Goal: Task Accomplishment & Management: Manage account settings

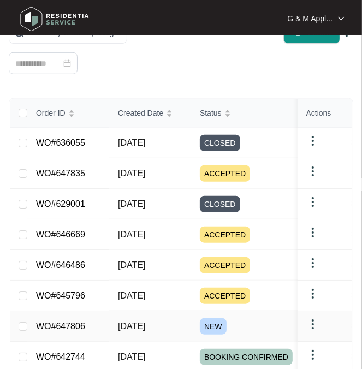
scroll to position [167, 0]
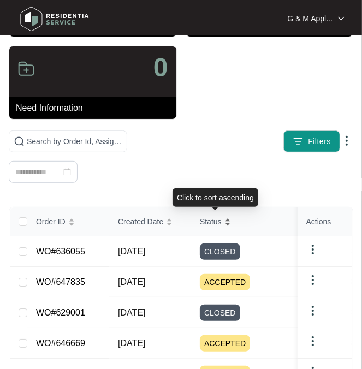
click at [208, 220] on span "Status" at bounding box center [211, 222] width 22 height 12
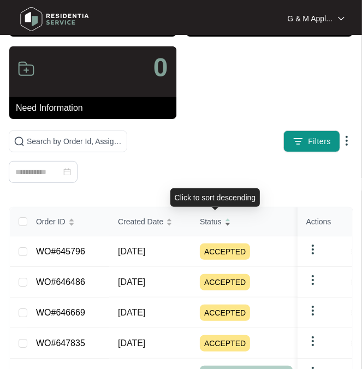
click at [214, 217] on span "Status" at bounding box center [211, 222] width 22 height 12
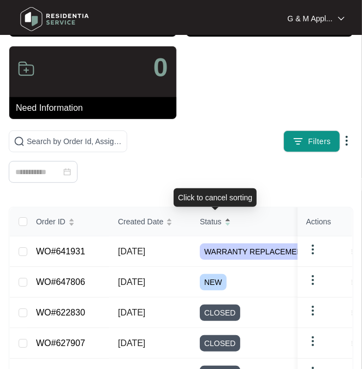
scroll to position [277, 0]
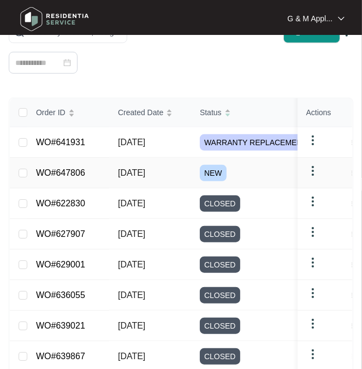
click at [48, 174] on link "WO#647806" at bounding box center [60, 172] width 49 height 9
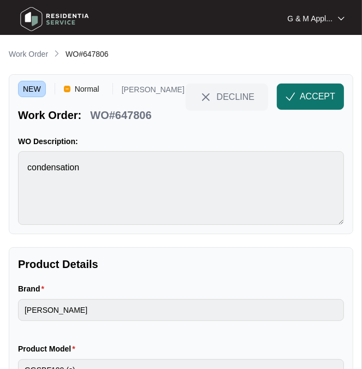
click at [310, 103] on button "ACCEPT" at bounding box center [310, 97] width 67 height 26
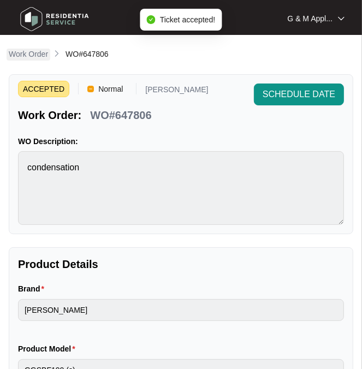
click at [37, 52] on p "Work Order" at bounding box center [28, 54] width 39 height 11
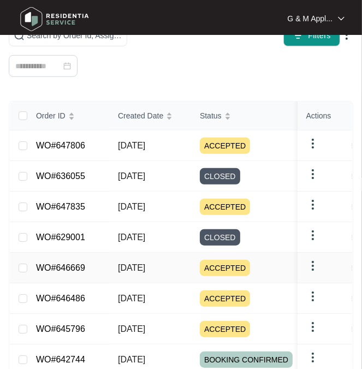
scroll to position [328, 0]
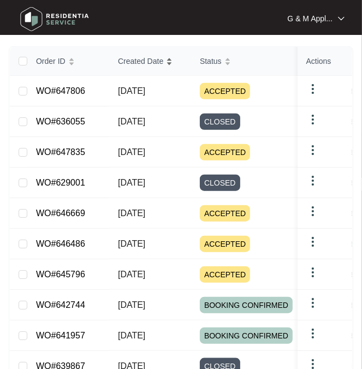
click at [131, 58] on span "Created Date" at bounding box center [140, 61] width 45 height 12
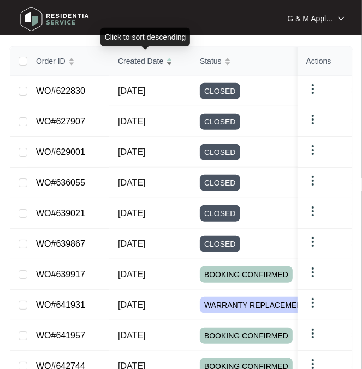
click at [131, 58] on span "Created Date" at bounding box center [140, 61] width 45 height 12
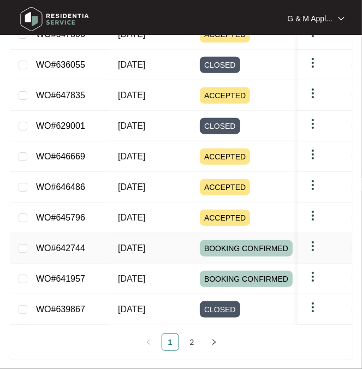
scroll to position [167, 0]
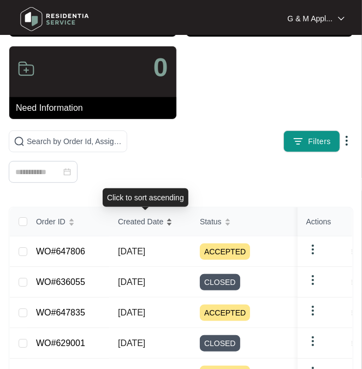
click at [131, 223] on span "Created Date" at bounding box center [140, 222] width 45 height 12
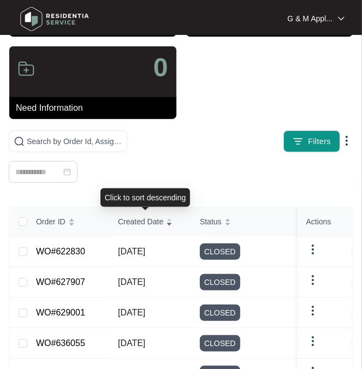
click at [131, 223] on span "Created Date" at bounding box center [140, 222] width 45 height 12
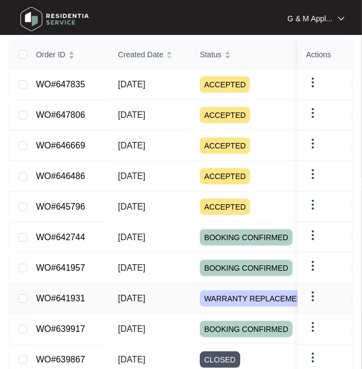
scroll to position [277, 0]
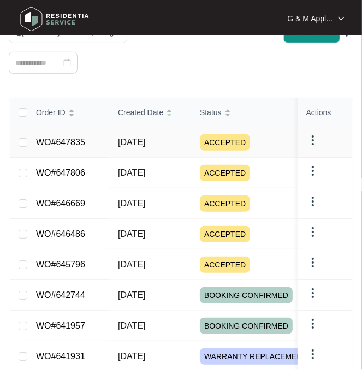
click at [45, 138] on link "WO#647835" at bounding box center [60, 142] width 49 height 9
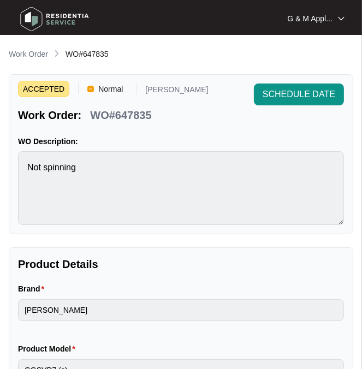
scroll to position [173, 0]
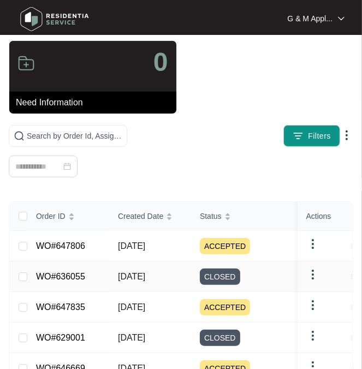
click at [69, 274] on link "WO#636055" at bounding box center [60, 276] width 49 height 9
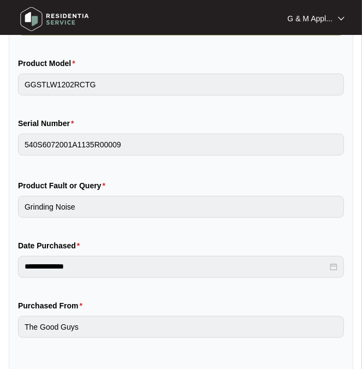
scroll to position [219, 0]
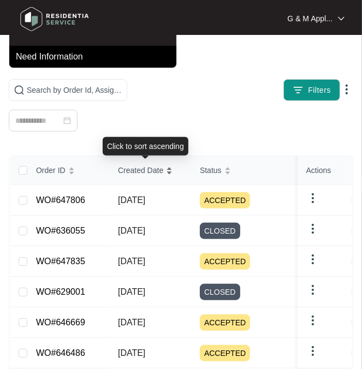
click at [131, 169] on span "Created Date" at bounding box center [140, 171] width 45 height 12
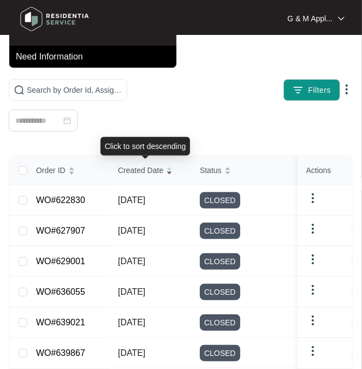
click at [136, 163] on div "Created Date" at bounding box center [145, 170] width 55 height 15
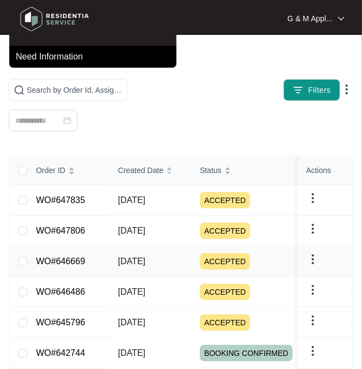
click at [52, 259] on link "WO#646669" at bounding box center [60, 261] width 49 height 9
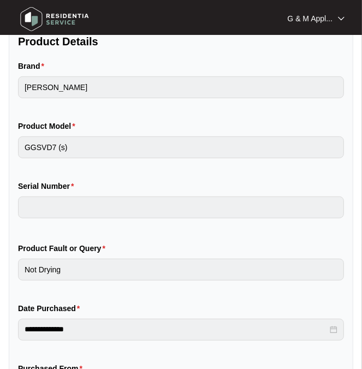
scroll to position [383, 0]
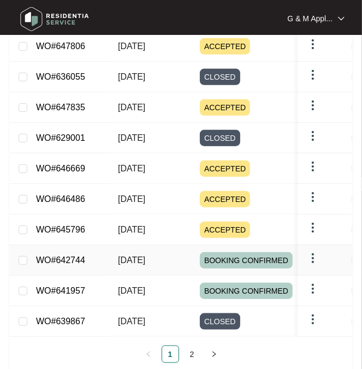
scroll to position [164, 0]
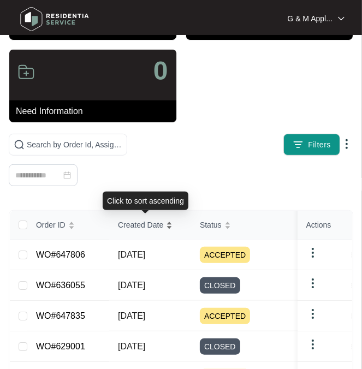
click at [136, 225] on span "Created Date" at bounding box center [140, 225] width 45 height 12
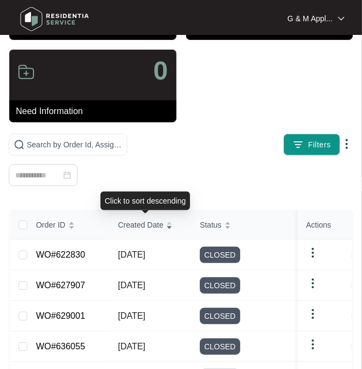
click at [136, 225] on span "Created Date" at bounding box center [140, 225] width 45 height 12
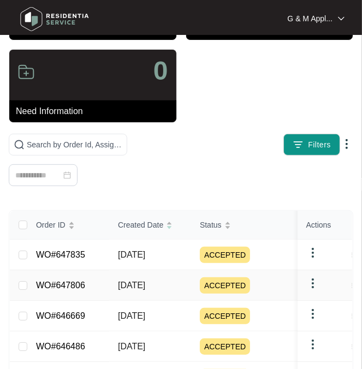
scroll to position [383, 0]
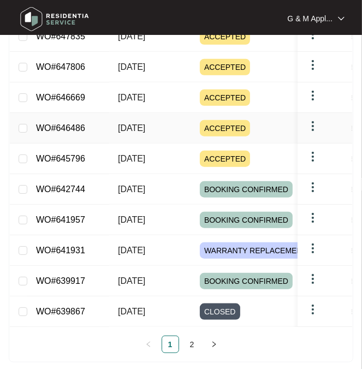
click at [49, 124] on link "WO#646486" at bounding box center [60, 128] width 49 height 9
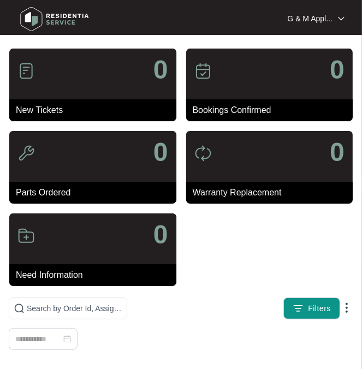
scroll to position [173, 0]
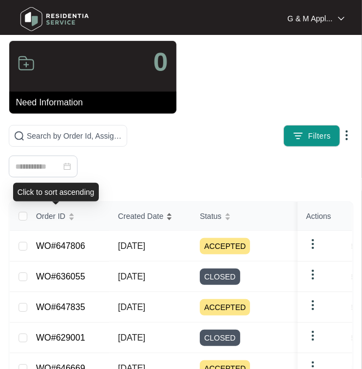
click at [135, 216] on span "Created Date" at bounding box center [140, 216] width 45 height 12
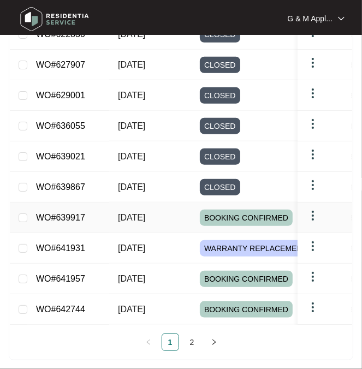
scroll to position [167, 0]
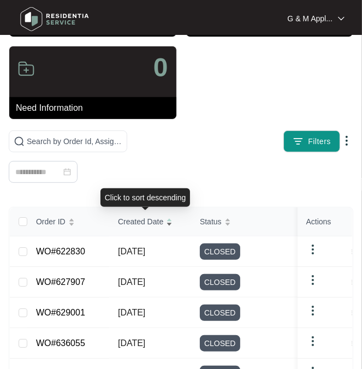
click at [143, 222] on span "Created Date" at bounding box center [140, 222] width 45 height 12
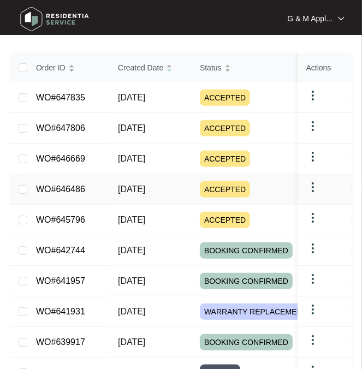
scroll to position [331, 0]
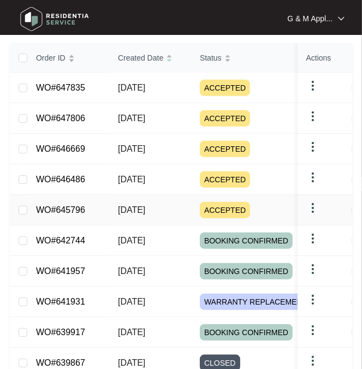
click at [50, 208] on link "WO#645796" at bounding box center [60, 210] width 49 height 9
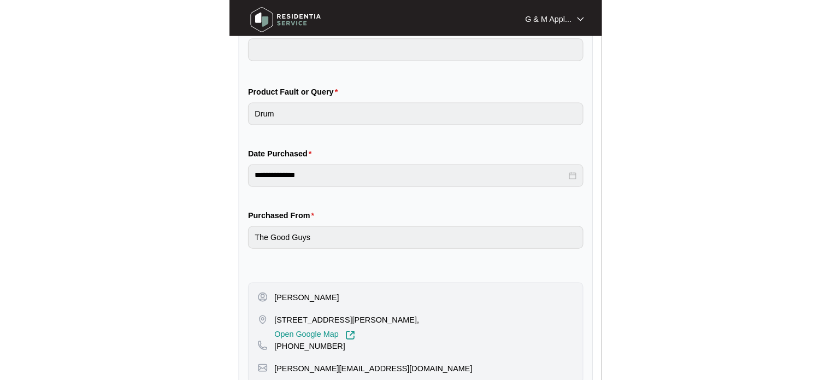
scroll to position [343, 0]
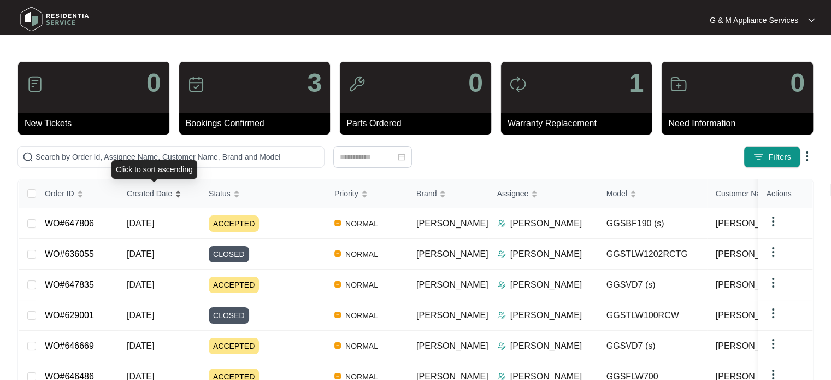
click at [153, 192] on span "Created Date" at bounding box center [149, 193] width 45 height 12
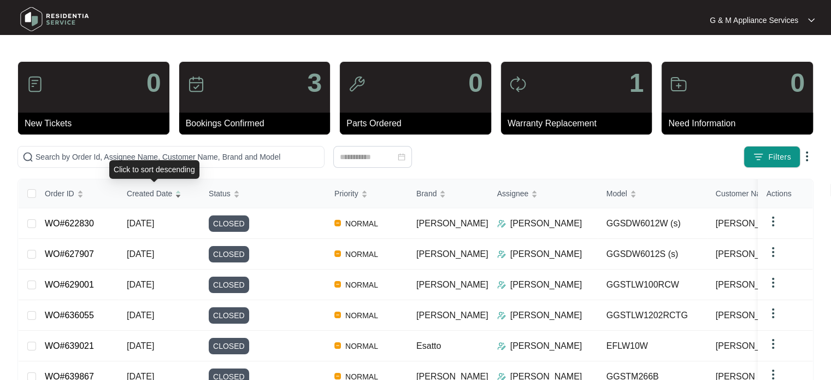
click at [142, 192] on span "Created Date" at bounding box center [149, 193] width 45 height 12
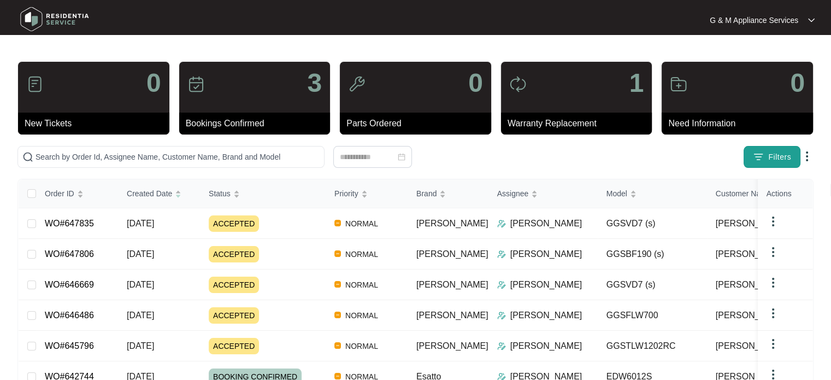
click at [362, 160] on span "Filters" at bounding box center [779, 156] width 23 height 11
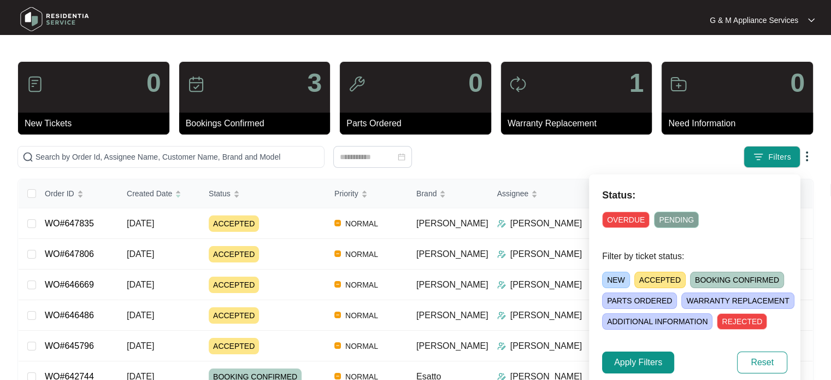
click at [362, 157] on div at bounding box center [372, 157] width 711 height 22
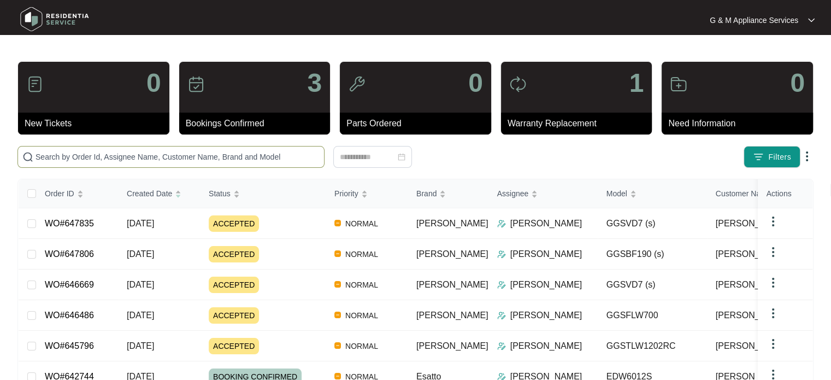
click at [278, 157] on input "text" at bounding box center [178, 157] width 284 height 12
type input "b"
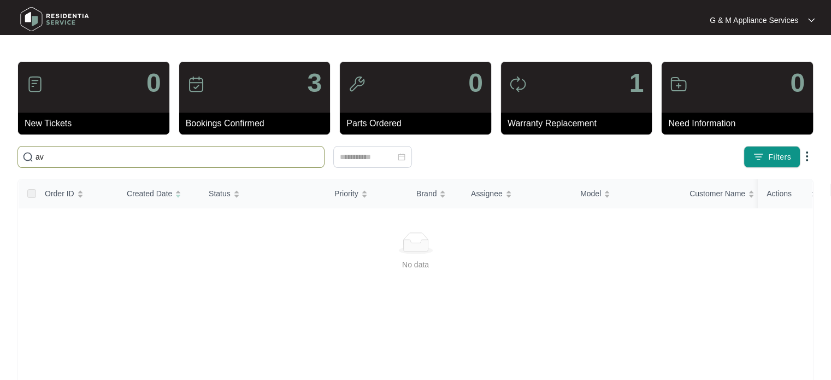
type input "a"
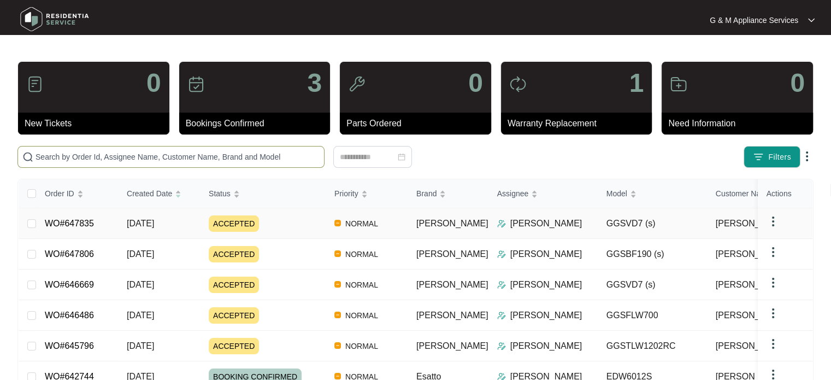
click at [46, 227] on link "WO#647835" at bounding box center [69, 223] width 49 height 9
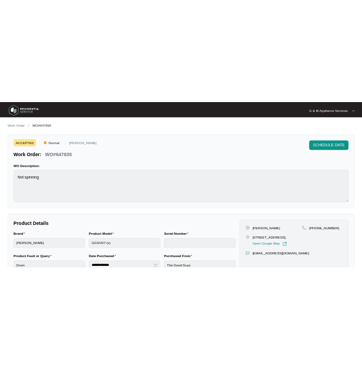
scroll to position [109, 0]
